Goal: Task Accomplishment & Management: Use online tool/utility

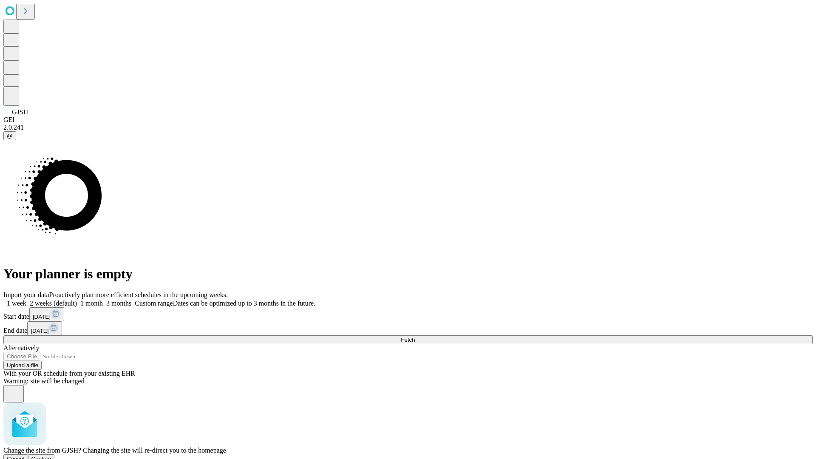
click at [51, 456] on span "Confirm" at bounding box center [41, 459] width 20 height 6
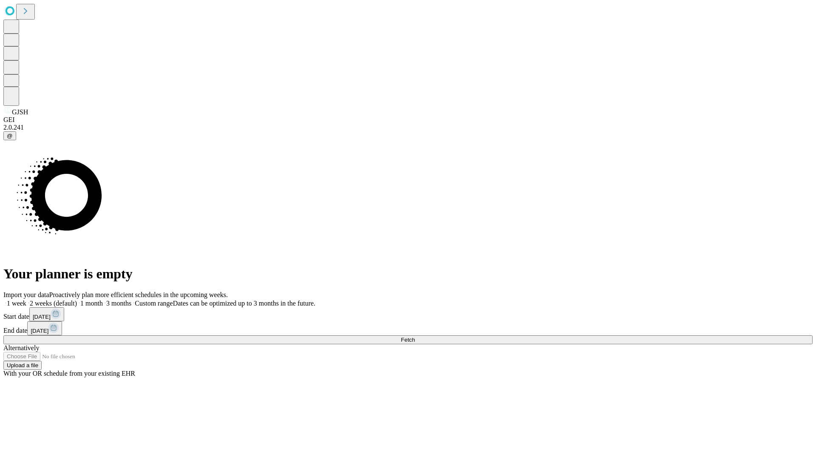
click at [26, 300] on label "1 week" at bounding box center [14, 303] width 23 height 7
click at [415, 337] on span "Fetch" at bounding box center [408, 340] width 14 height 6
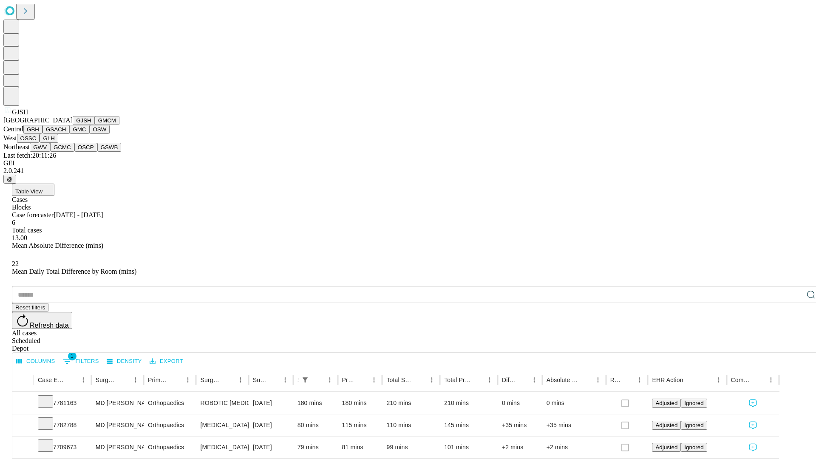
click at [95, 125] on button "GMCM" at bounding box center [107, 120] width 25 height 9
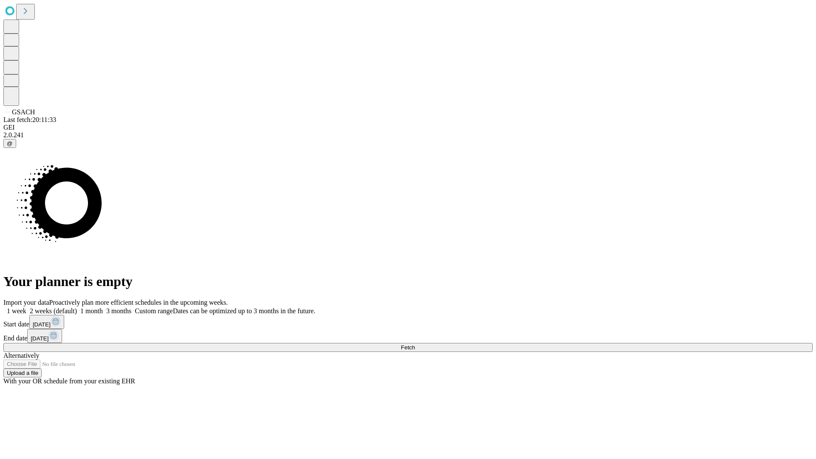
click at [26, 307] on label "1 week" at bounding box center [14, 310] width 23 height 7
click at [415, 344] on span "Fetch" at bounding box center [408, 347] width 14 height 6
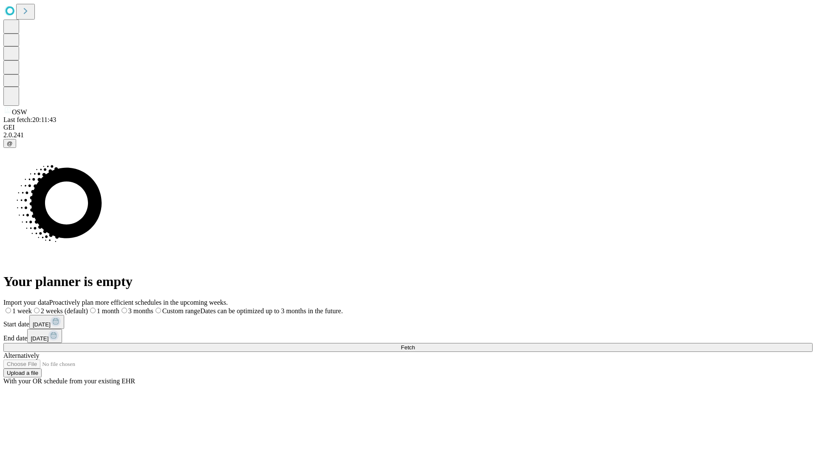
click at [32, 307] on label "1 week" at bounding box center [17, 310] width 28 height 7
click at [415, 344] on span "Fetch" at bounding box center [408, 347] width 14 height 6
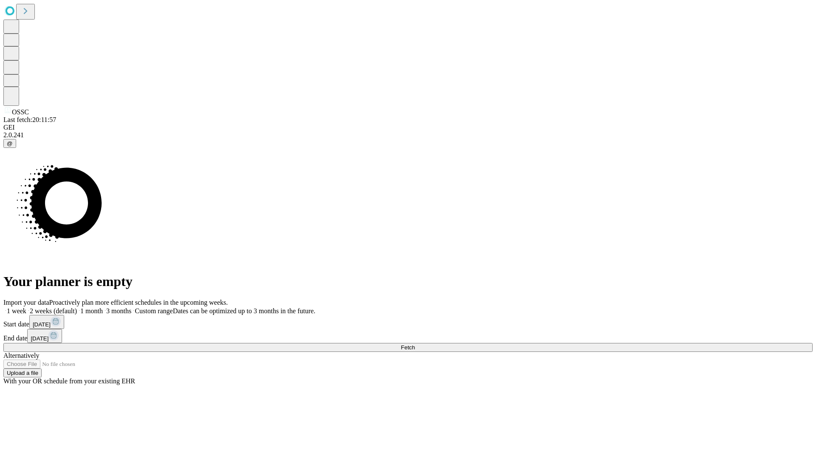
click at [26, 307] on label "1 week" at bounding box center [14, 310] width 23 height 7
click at [415, 344] on span "Fetch" at bounding box center [408, 347] width 14 height 6
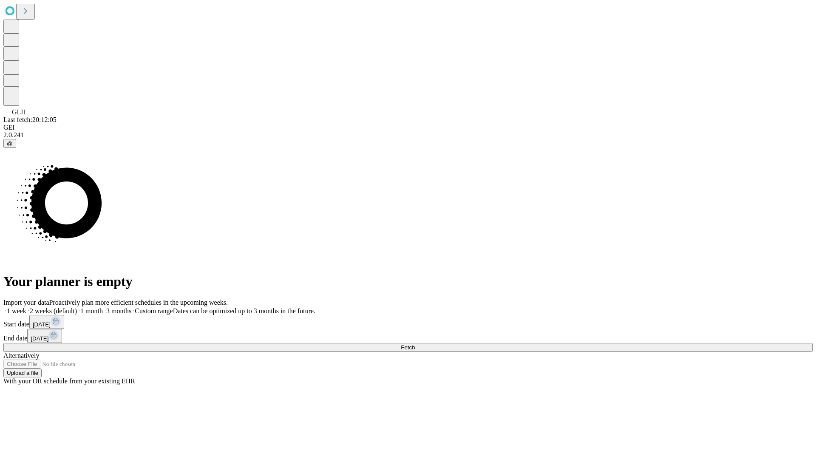
click at [26, 307] on label "1 week" at bounding box center [14, 310] width 23 height 7
click at [415, 344] on span "Fetch" at bounding box center [408, 347] width 14 height 6
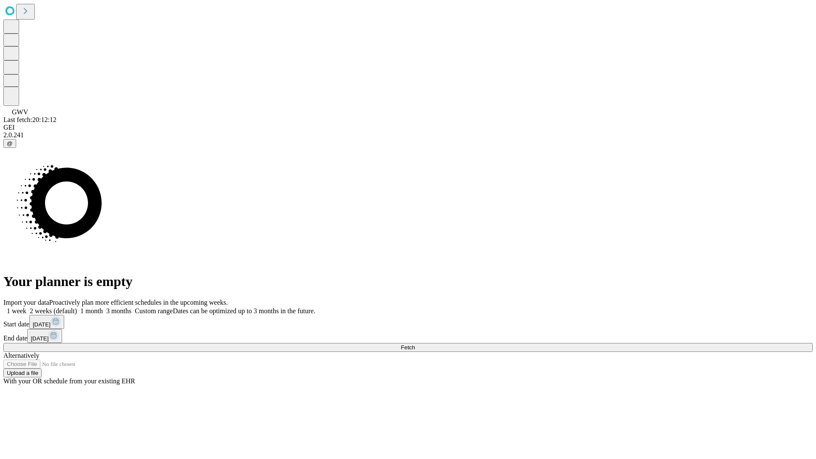
click at [26, 307] on label "1 week" at bounding box center [14, 310] width 23 height 7
click at [415, 344] on span "Fetch" at bounding box center [408, 347] width 14 height 6
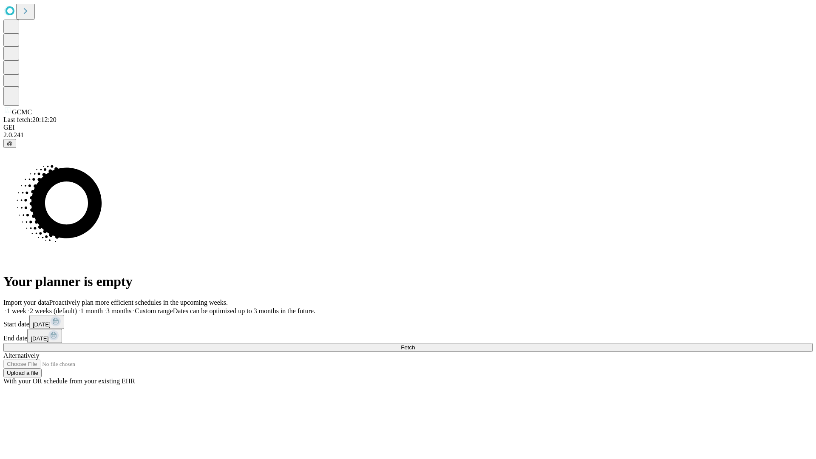
click at [26, 307] on label "1 week" at bounding box center [14, 310] width 23 height 7
click at [415, 344] on span "Fetch" at bounding box center [408, 347] width 14 height 6
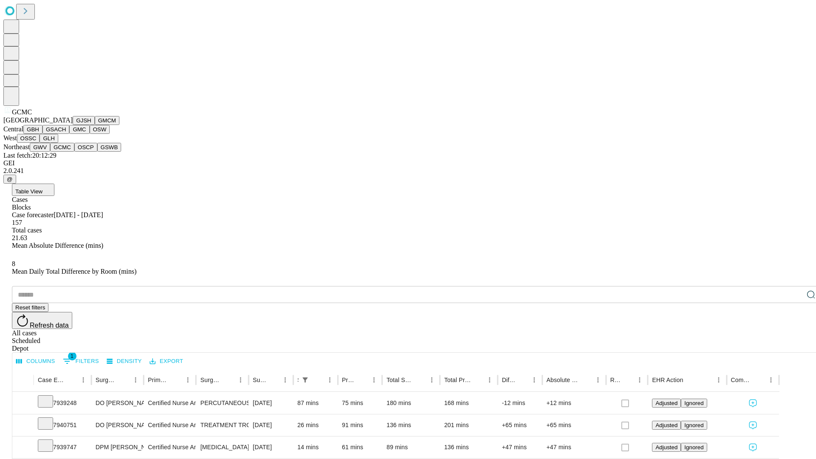
click at [74, 152] on button "OSCP" at bounding box center [85, 147] width 23 height 9
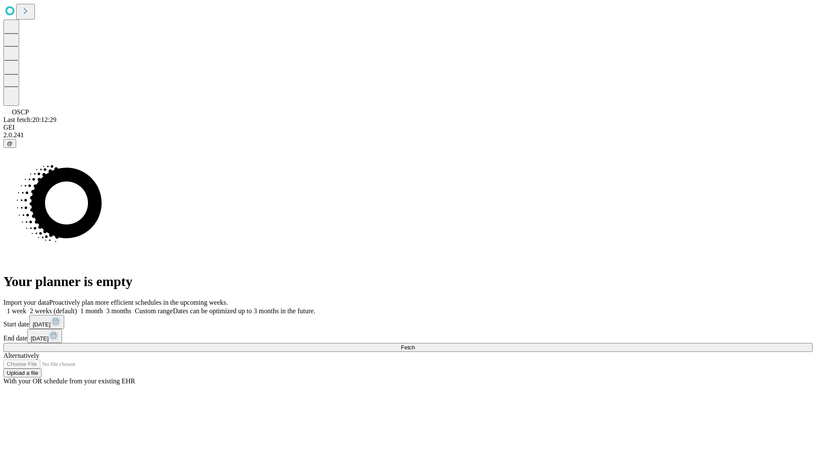
click at [26, 307] on label "1 week" at bounding box center [14, 310] width 23 height 7
click at [415, 344] on span "Fetch" at bounding box center [408, 347] width 14 height 6
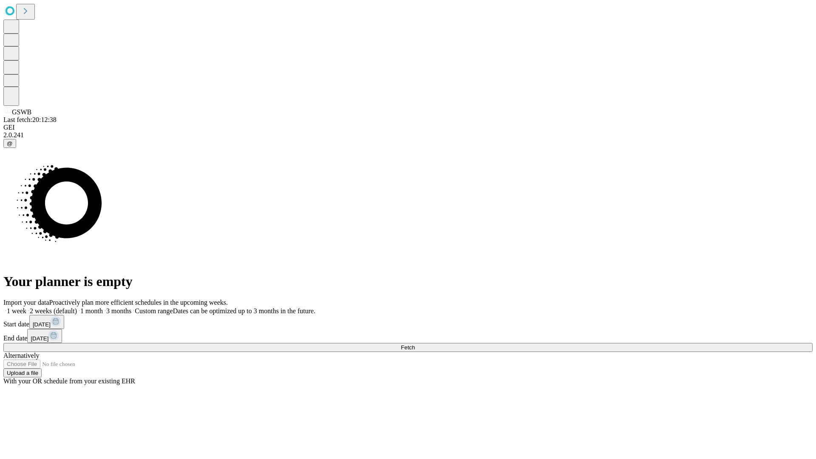
click at [26, 307] on label "1 week" at bounding box center [14, 310] width 23 height 7
click at [415, 344] on span "Fetch" at bounding box center [408, 347] width 14 height 6
